Goal: Navigation & Orientation: Find specific page/section

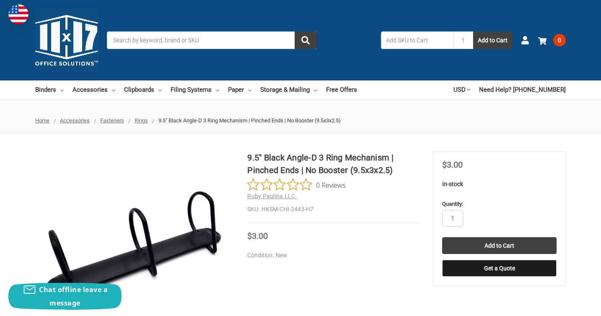
click at [219, 92] on ul "Binders All Binders 11x17 (Tabloid) All 11x17 (Tabloid) Ring Binders Fold-Over …" at bounding box center [196, 90] width 322 height 18
click at [214, 91] on link "Filing Systems" at bounding box center [195, 90] width 49 height 18
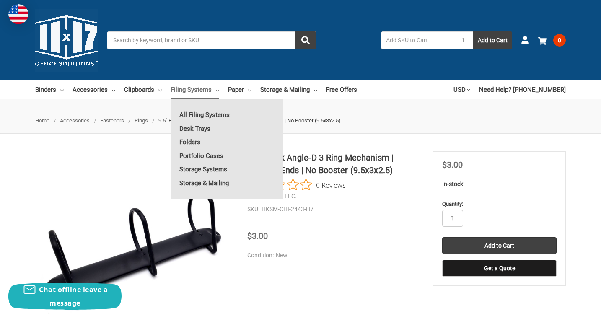
click at [257, 91] on ul "Binders All Binders 11x17 (Tabloid) All 11x17 (Tabloid) Ring Binders Fold-Over …" at bounding box center [196, 90] width 322 height 18
click at [247, 89] on link "Paper" at bounding box center [239, 90] width 23 height 18
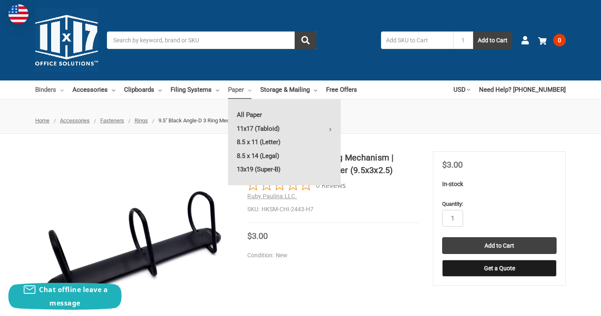
click at [55, 89] on link "Binders" at bounding box center [49, 90] width 29 height 18
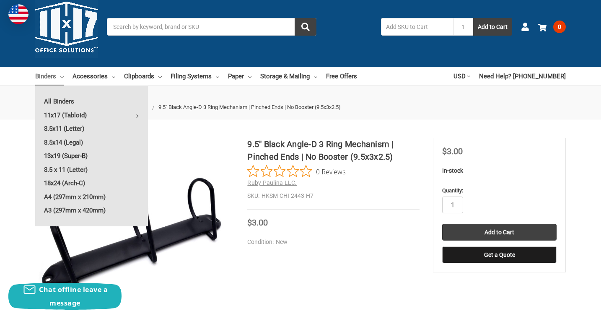
scroll to position [16, 0]
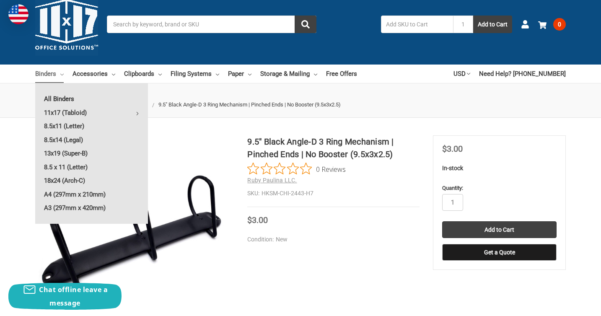
click at [82, 98] on link "All Binders" at bounding box center [91, 98] width 113 height 13
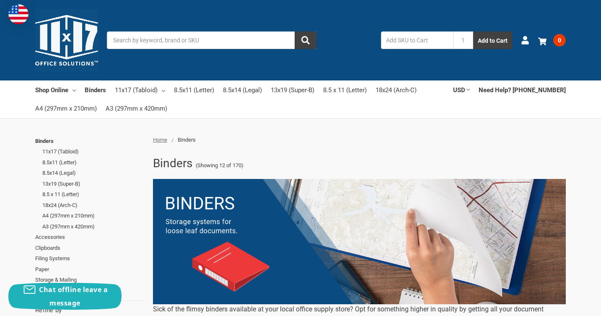
click at [62, 49] on img at bounding box center [66, 40] width 63 height 63
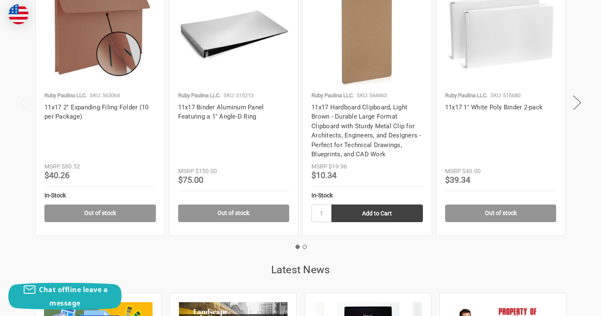
scroll to position [1681, 0]
